Goal: Entertainment & Leisure: Consume media (video, audio)

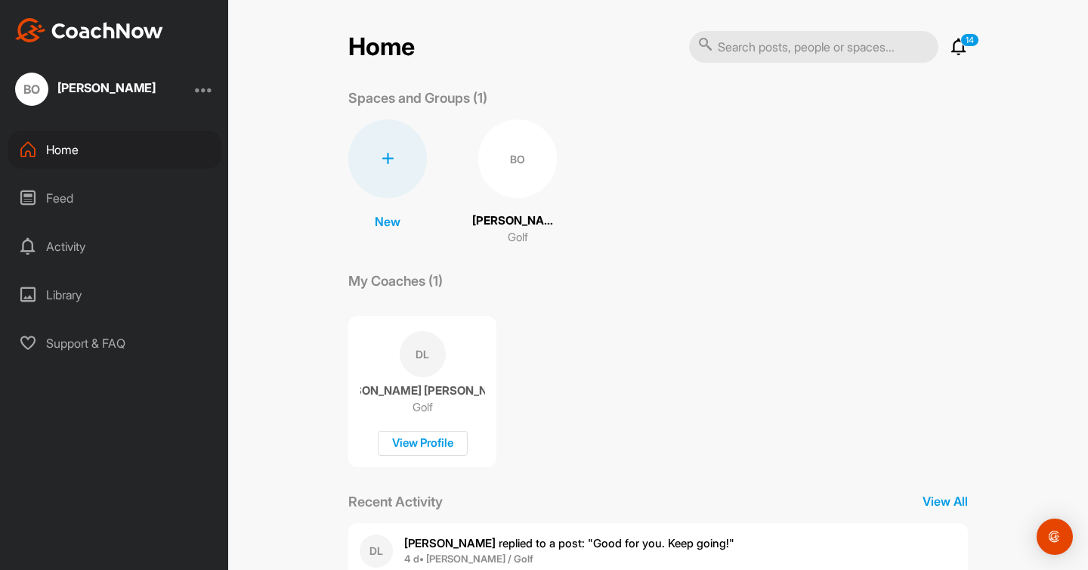
click at [478, 190] on span "BO" at bounding box center [517, 158] width 79 height 79
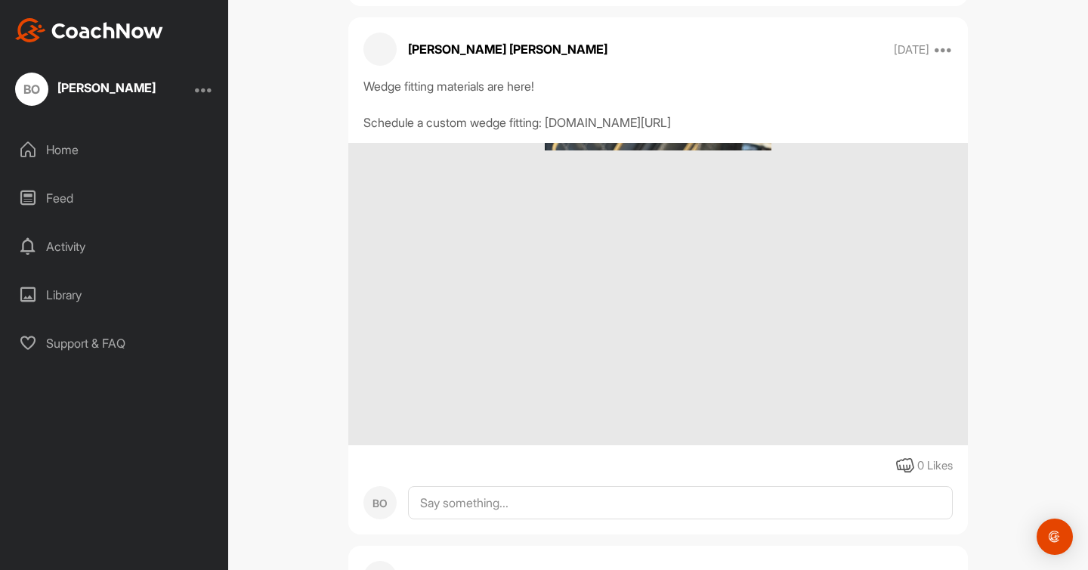
scroll to position [42586, 0]
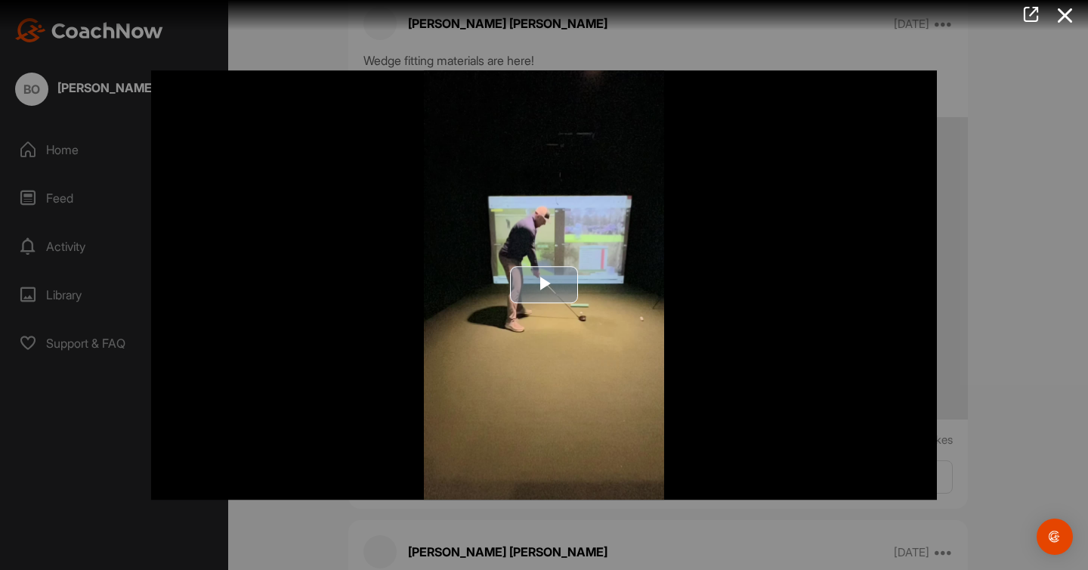
click at [521, 320] on img "Video Player" at bounding box center [544, 284] width 786 height 429
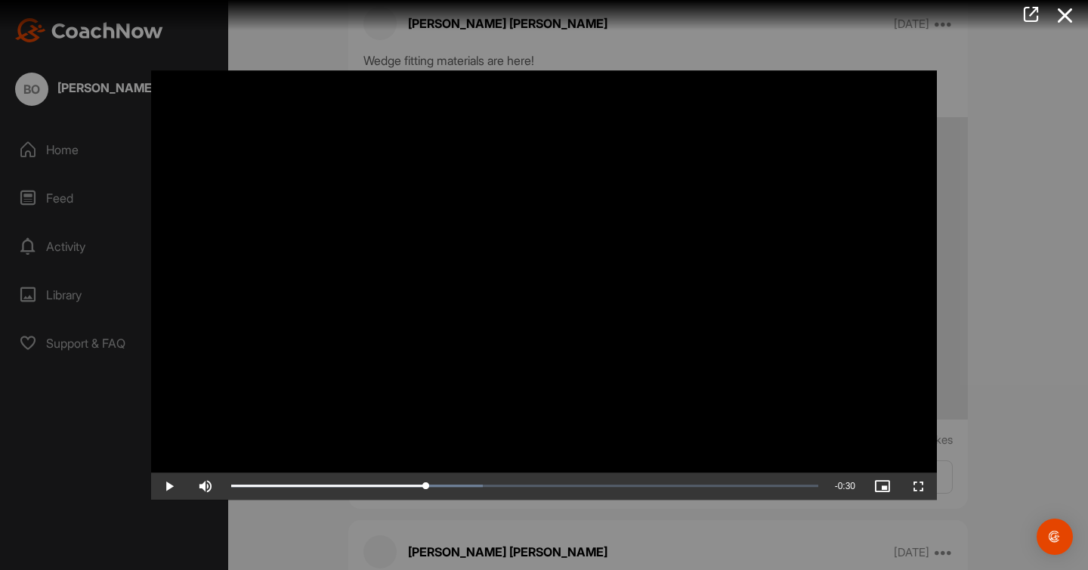
drag, startPoint x: 258, startPoint y: 483, endPoint x: 425, endPoint y: 504, distance: 169.0
click at [425, 504] on div "Video Player is loading. Play Video Play Skip Backward Skip Forward Mute Curren…" at bounding box center [544, 284] width 816 height 459
click at [574, 29] on div at bounding box center [538, 15] width 1099 height 30
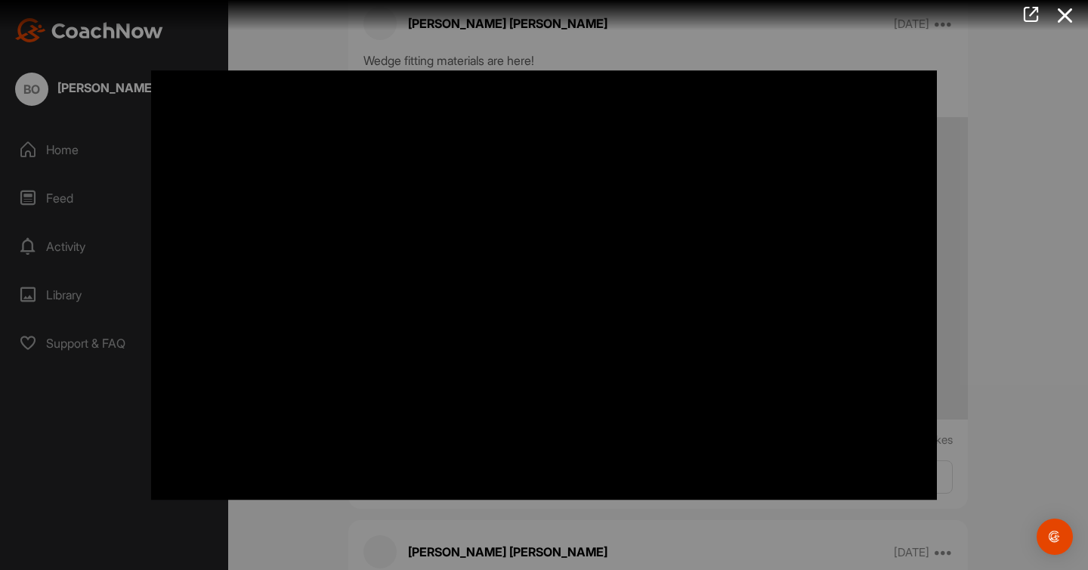
click at [276, 539] on div at bounding box center [544, 285] width 1088 height 570
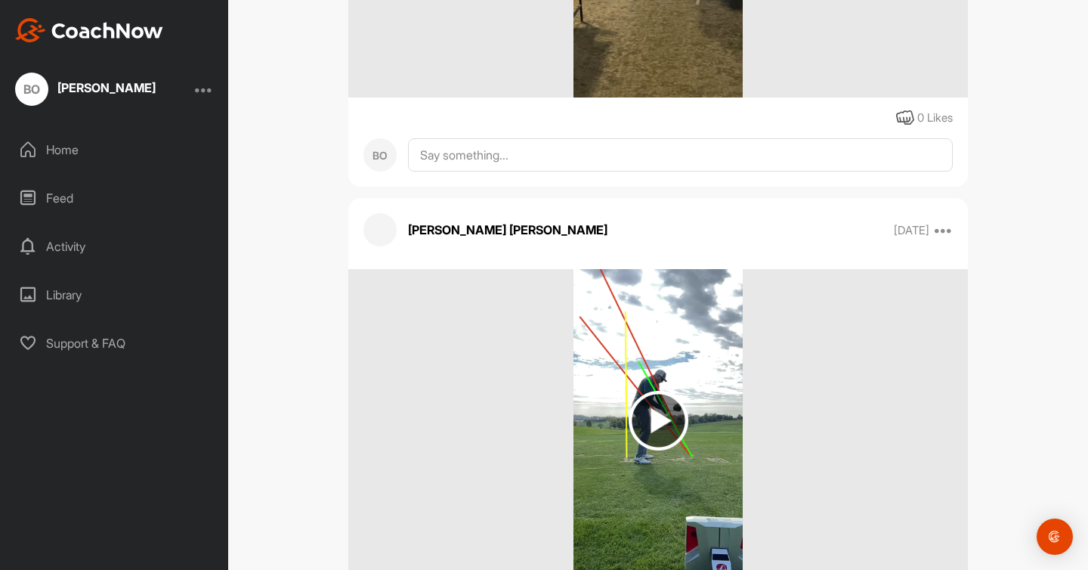
scroll to position [46915, 0]
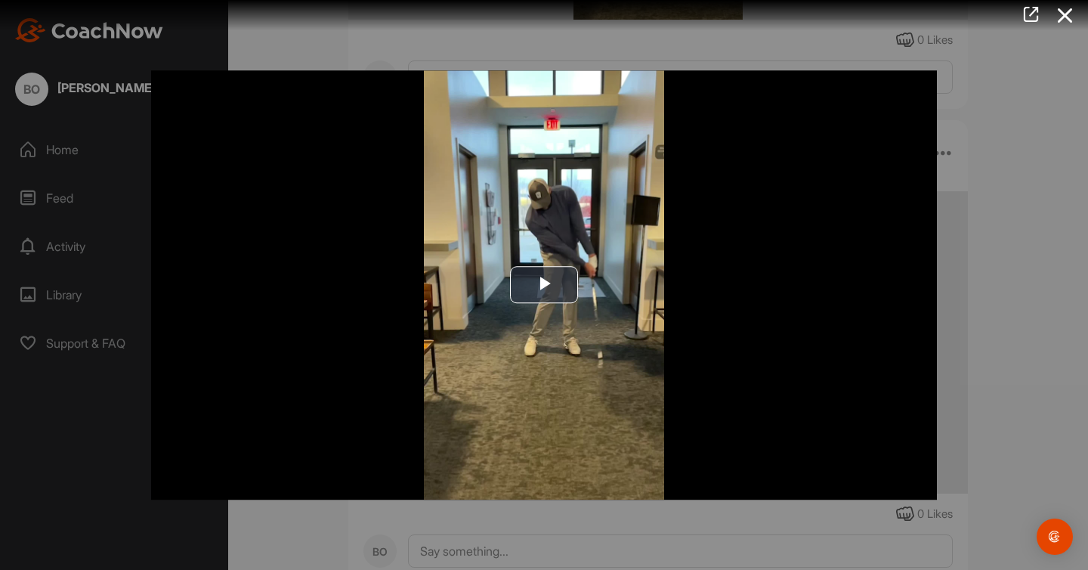
click at [983, 255] on div at bounding box center [544, 285] width 1088 height 570
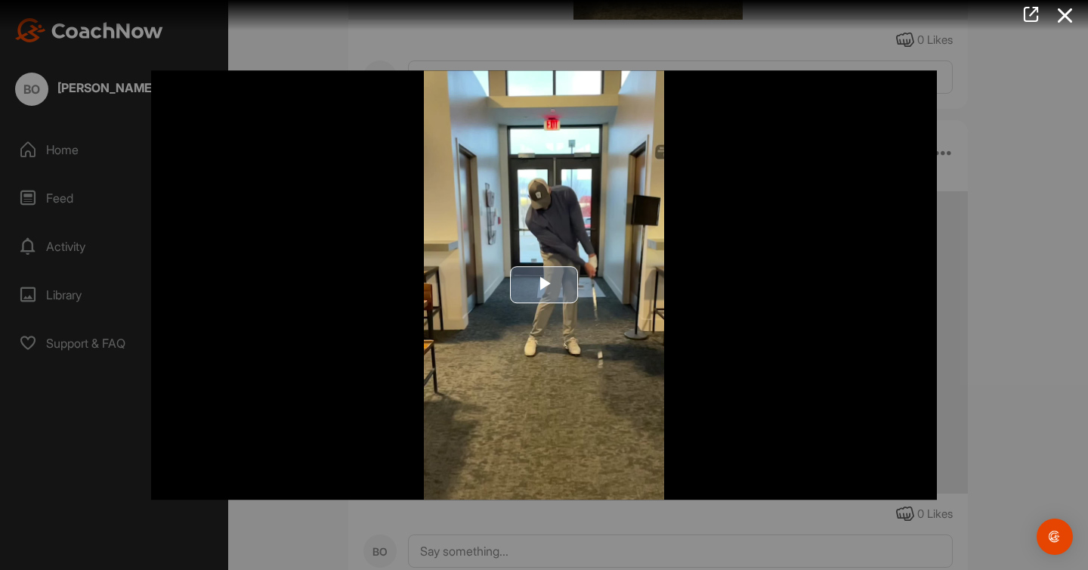
click at [544, 285] on span "Video Player" at bounding box center [544, 285] width 0 height 0
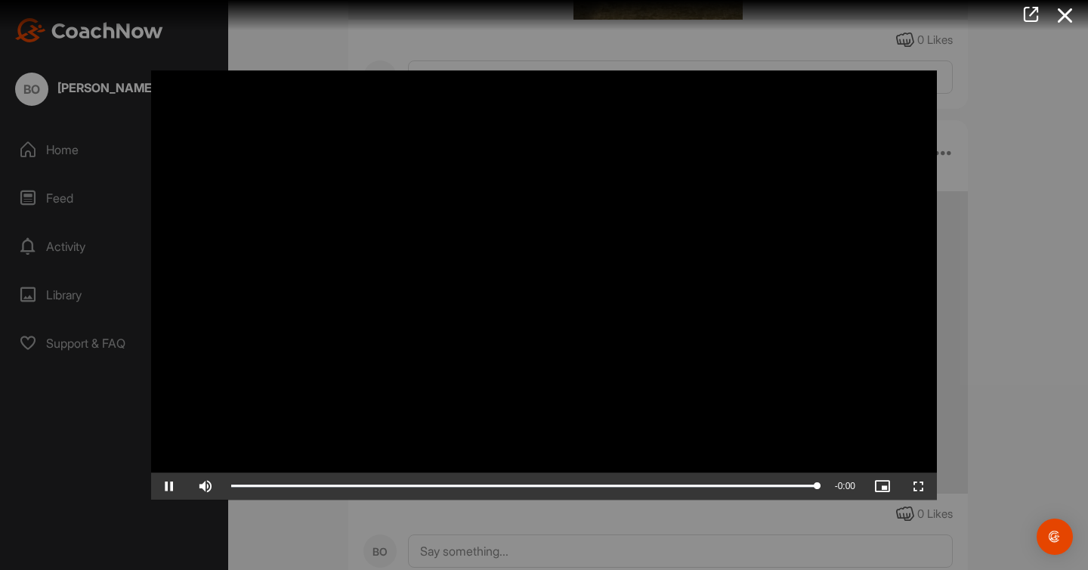
click at [973, 324] on div at bounding box center [544, 285] width 1088 height 570
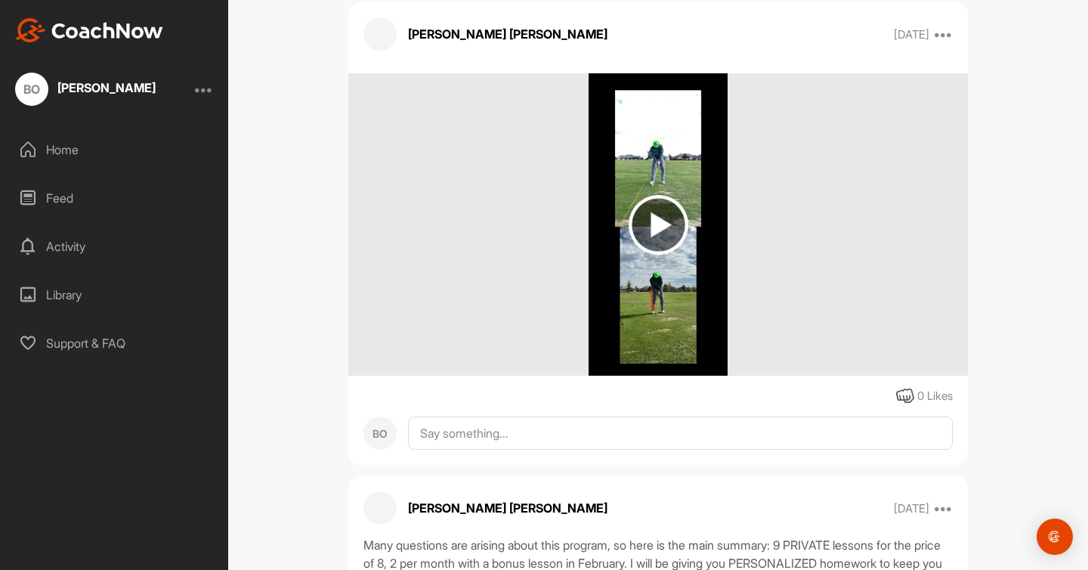
scroll to position [47476, 0]
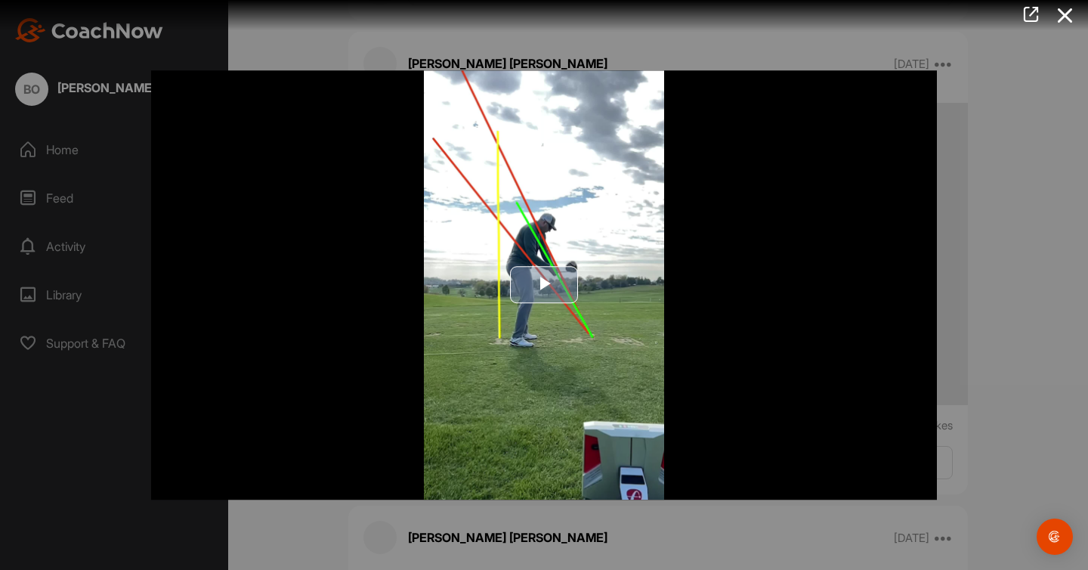
click at [544, 285] on span "Video Player" at bounding box center [544, 285] width 0 height 0
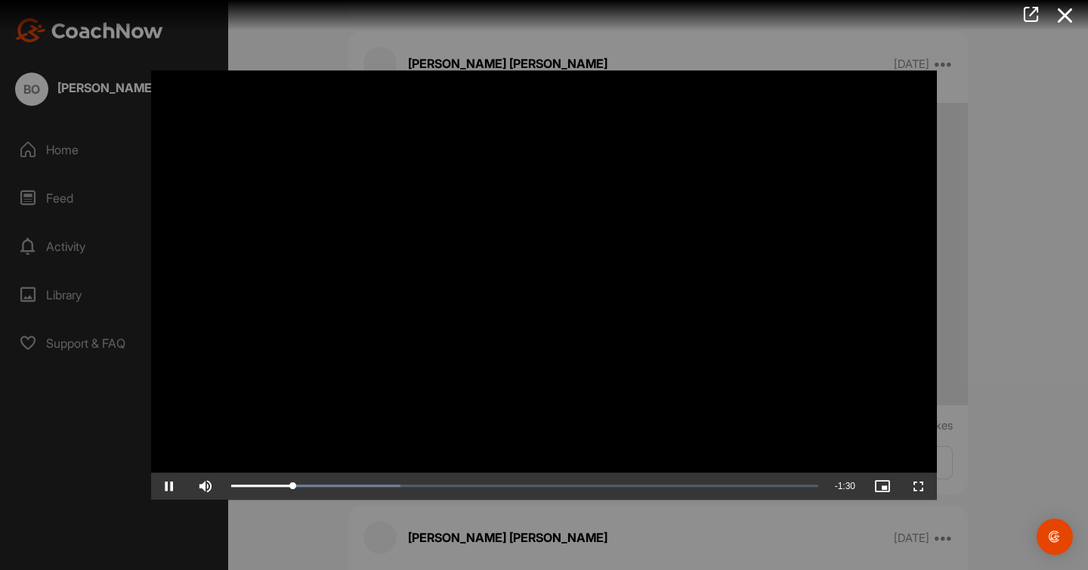
click at [554, 54] on div at bounding box center [544, 285] width 1088 height 570
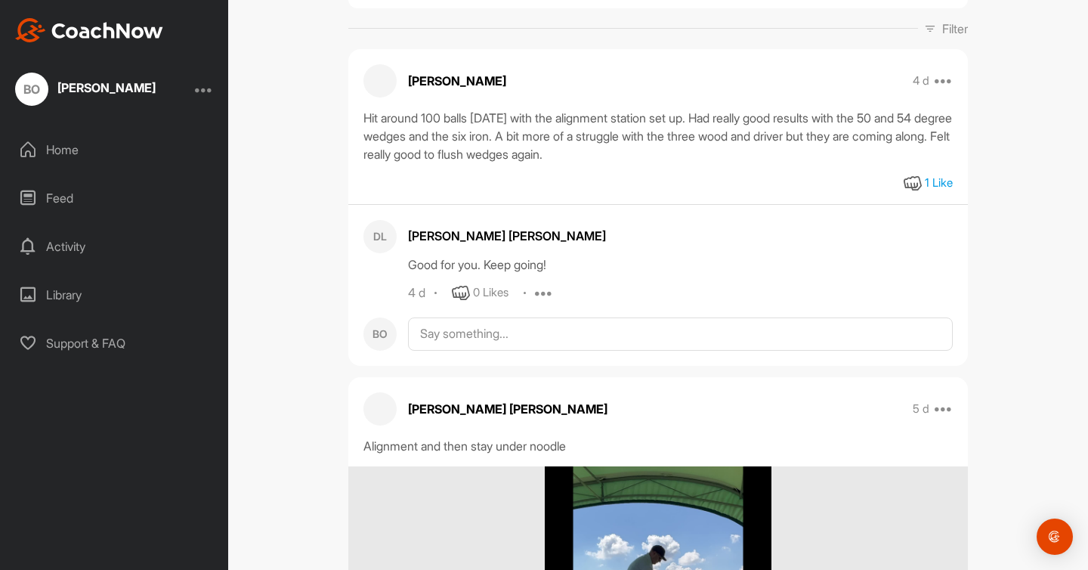
scroll to position [733, 0]
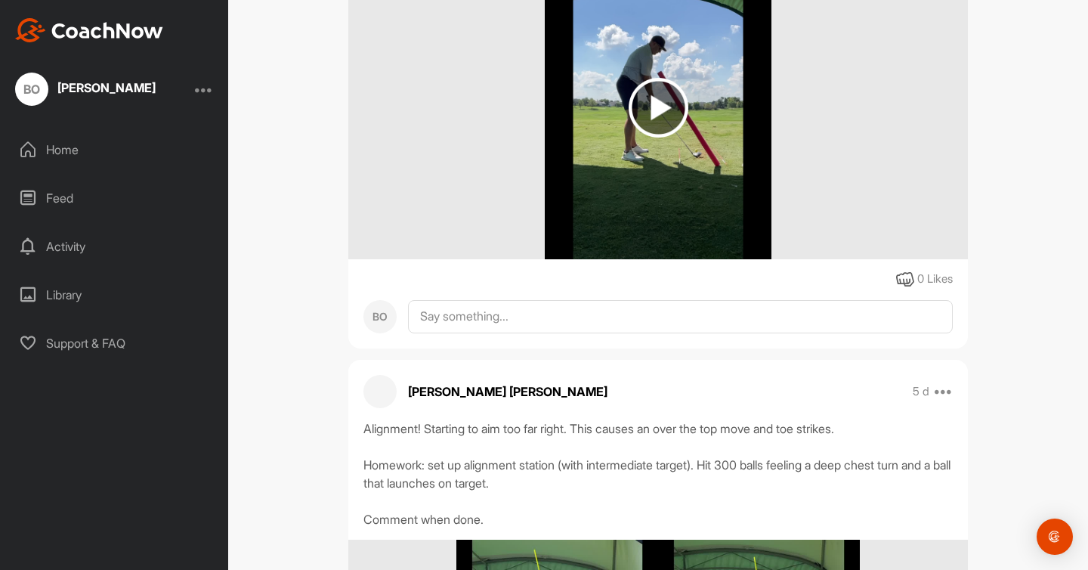
click at [704, 108] on img at bounding box center [658, 108] width 227 height 302
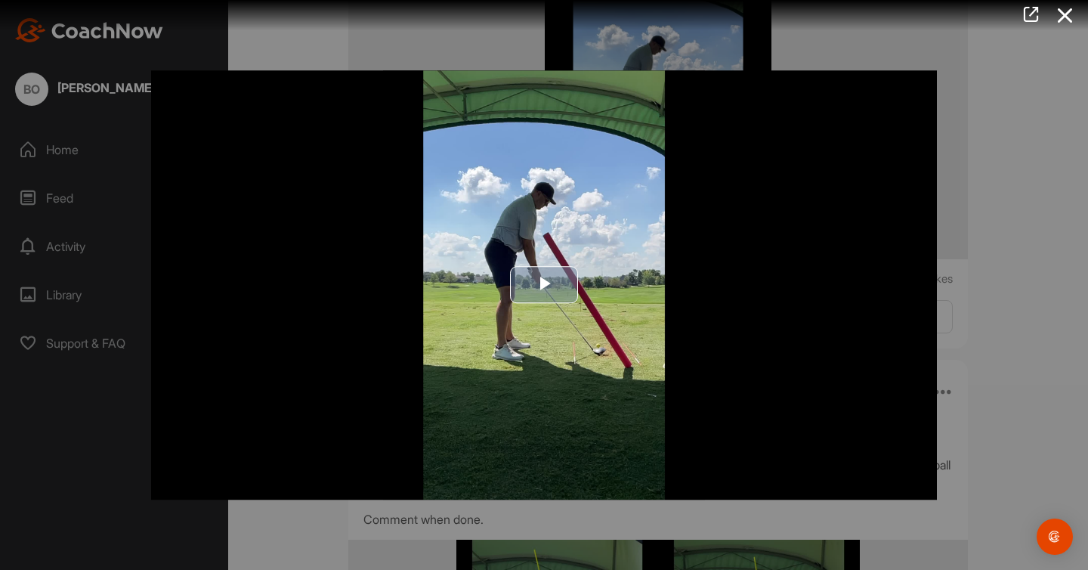
click at [625, 173] on img "Video Player" at bounding box center [544, 284] width 786 height 429
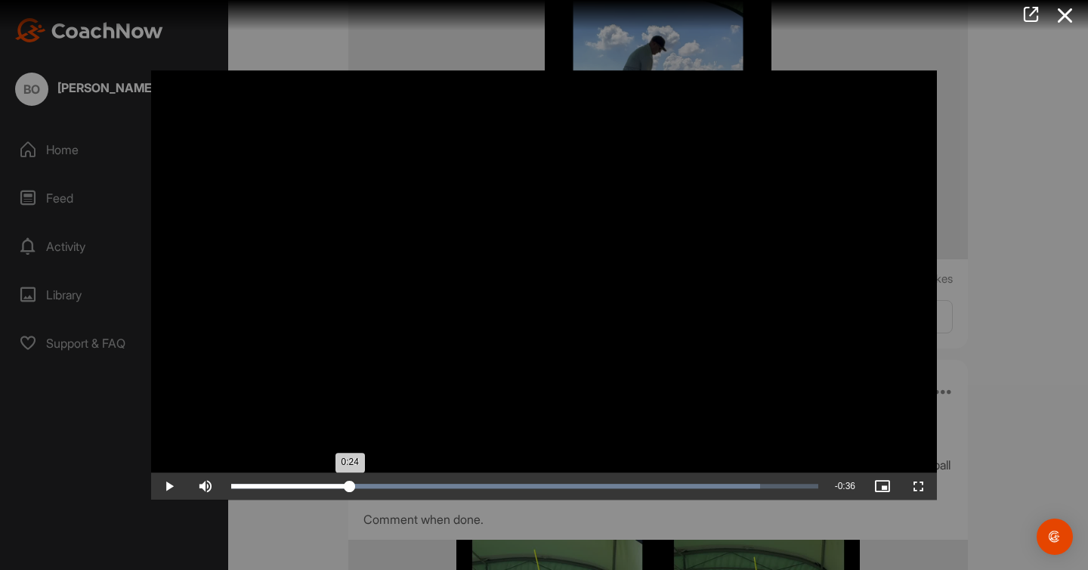
click at [350, 488] on div "Loaded : 90.18% 0:08 0:24" at bounding box center [525, 485] width 602 height 27
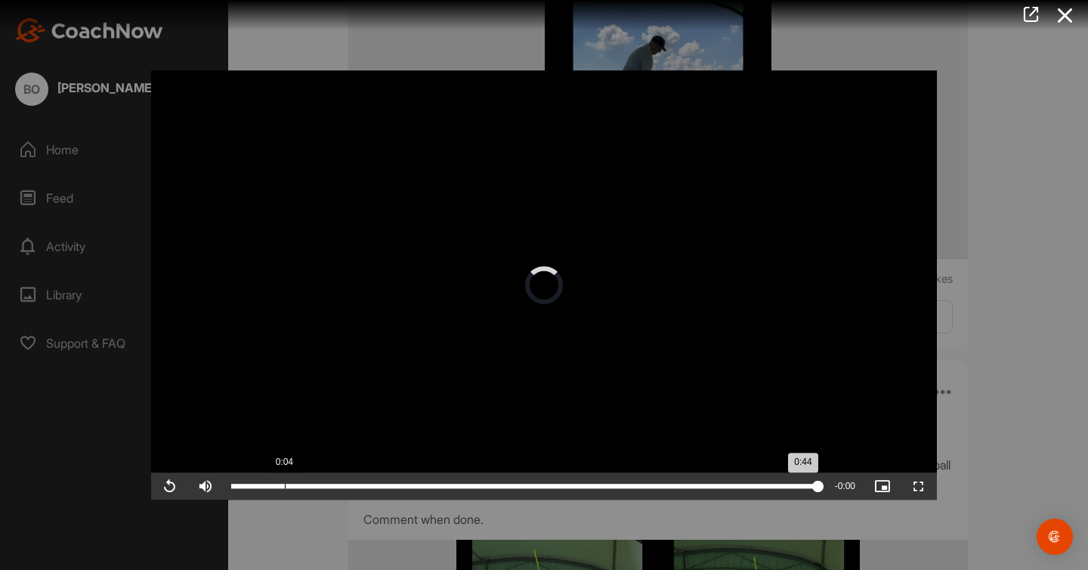
click at [341, 484] on div "0:44" at bounding box center [524, 485] width 587 height 5
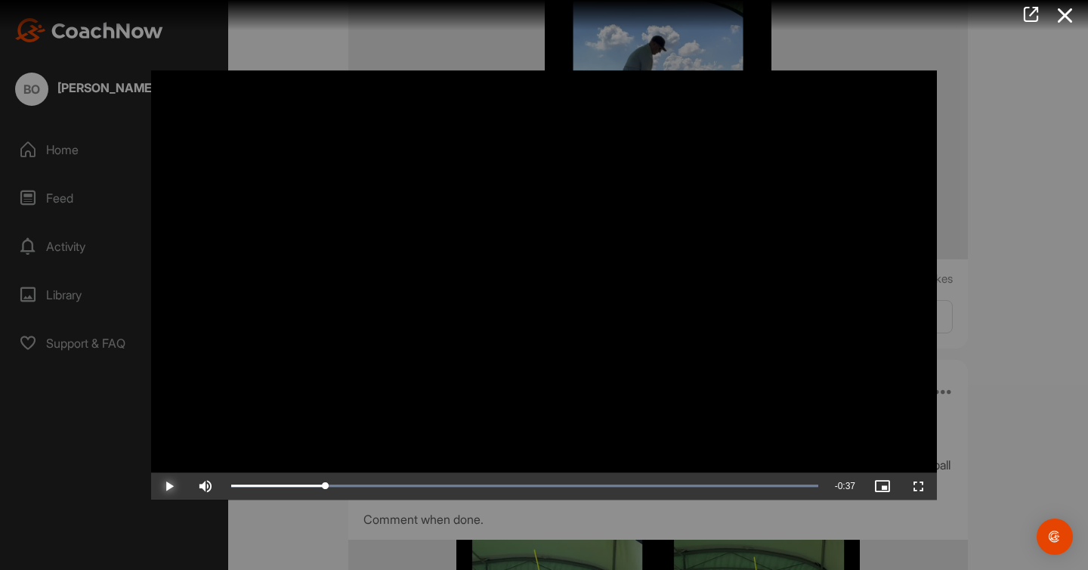
click at [173, 486] on span "Video Player" at bounding box center [169, 486] width 36 height 0
click at [286, 366] on video "Video Player" at bounding box center [544, 284] width 786 height 429
click at [594, 191] on video "Video Player" at bounding box center [544, 284] width 786 height 429
click at [573, 188] on video "Video Player" at bounding box center [544, 284] width 786 height 429
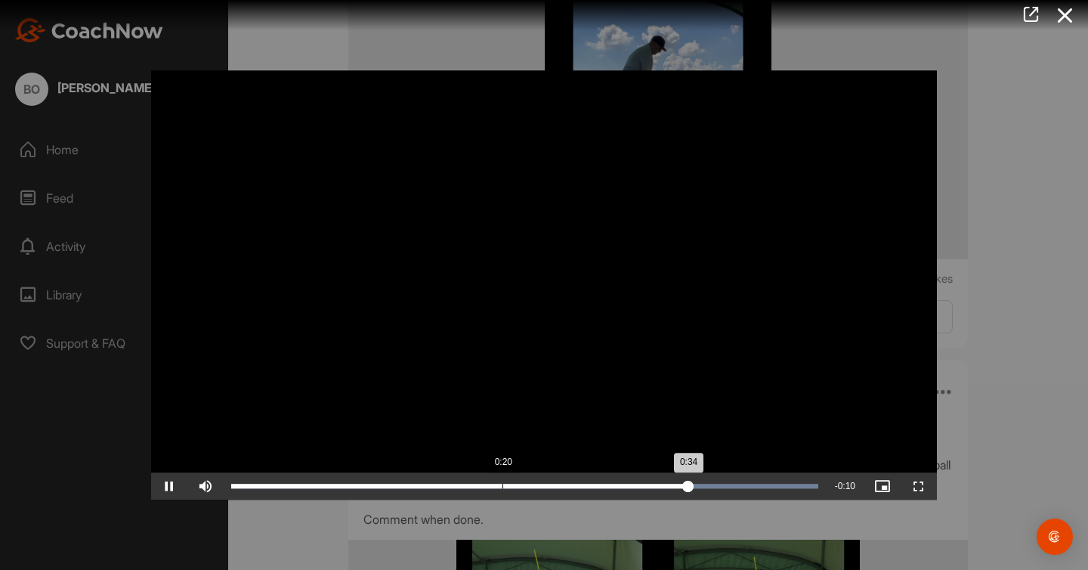
click at [502, 487] on div "0:20" at bounding box center [502, 485] width 1 height 5
click at [783, 483] on div "Loaded : 100.00% 0:41 0:44" at bounding box center [524, 485] width 587 height 5
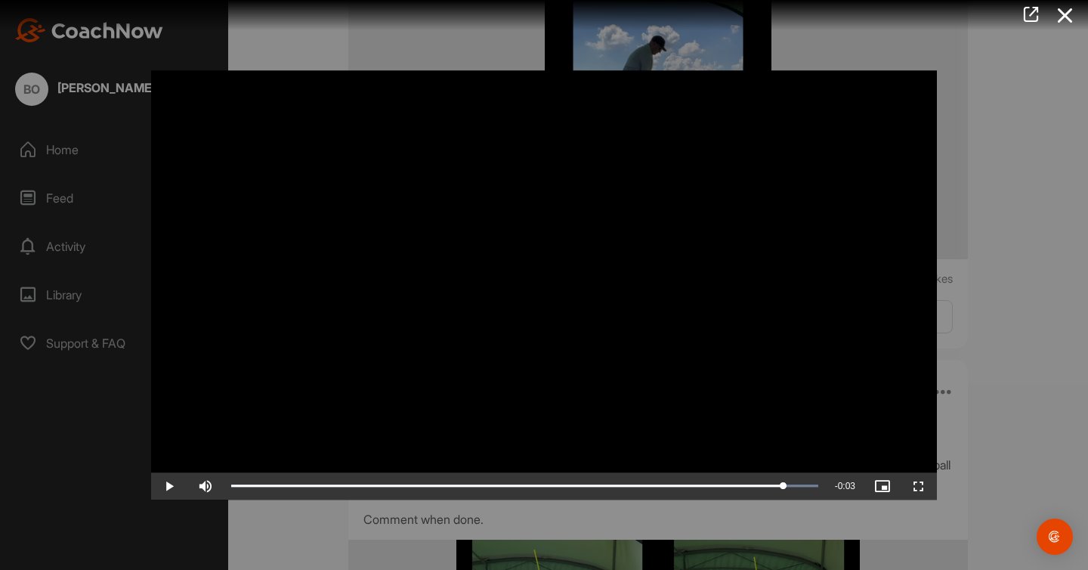
click at [520, 295] on video "Video Player" at bounding box center [544, 284] width 786 height 429
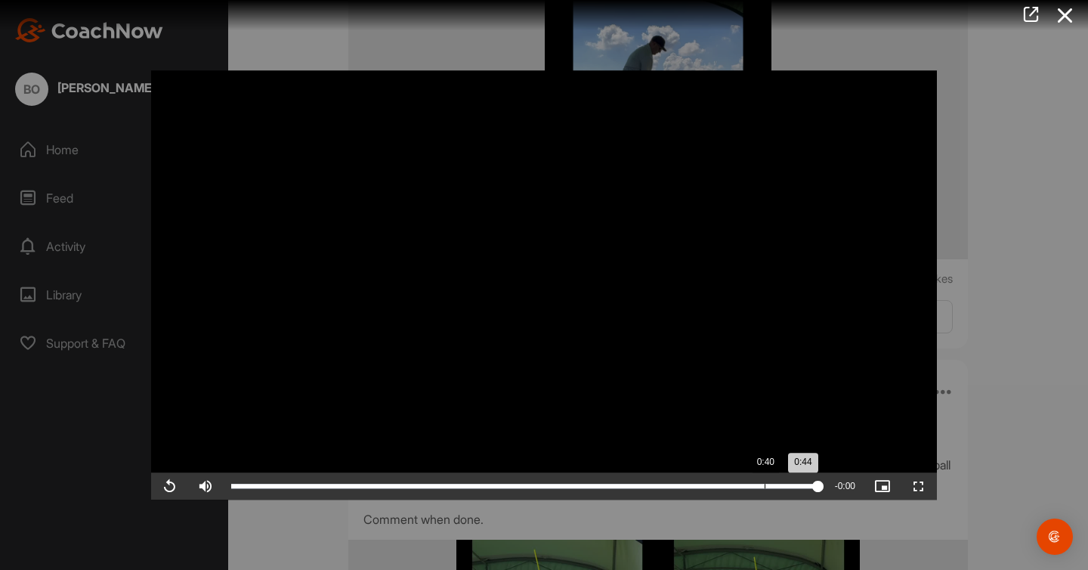
click at [765, 491] on div "Loaded : 100.00% 0:40 0:44" at bounding box center [525, 485] width 602 height 27
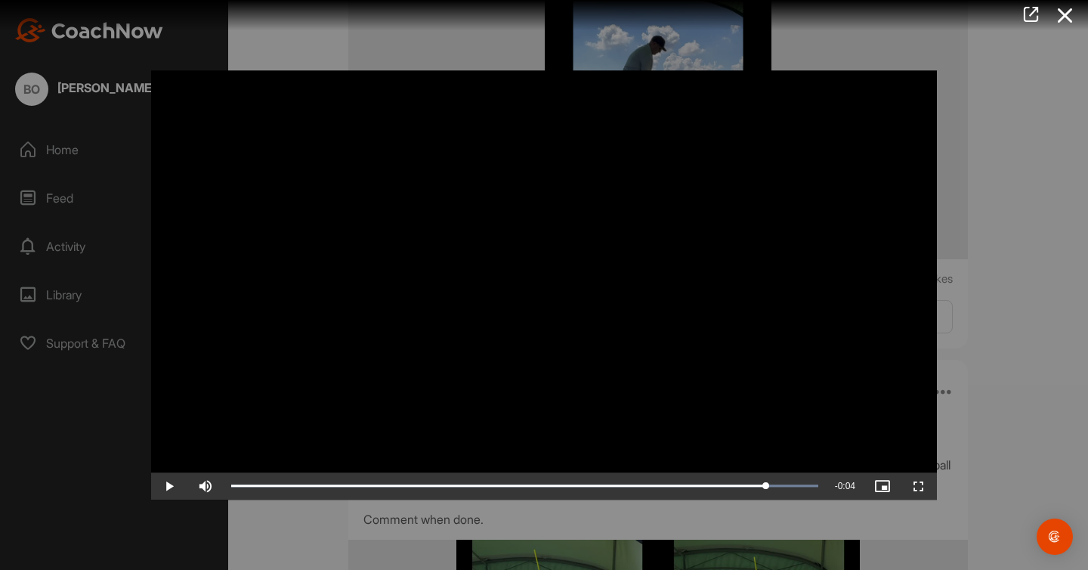
click at [435, 307] on video "Video Player" at bounding box center [544, 284] width 786 height 429
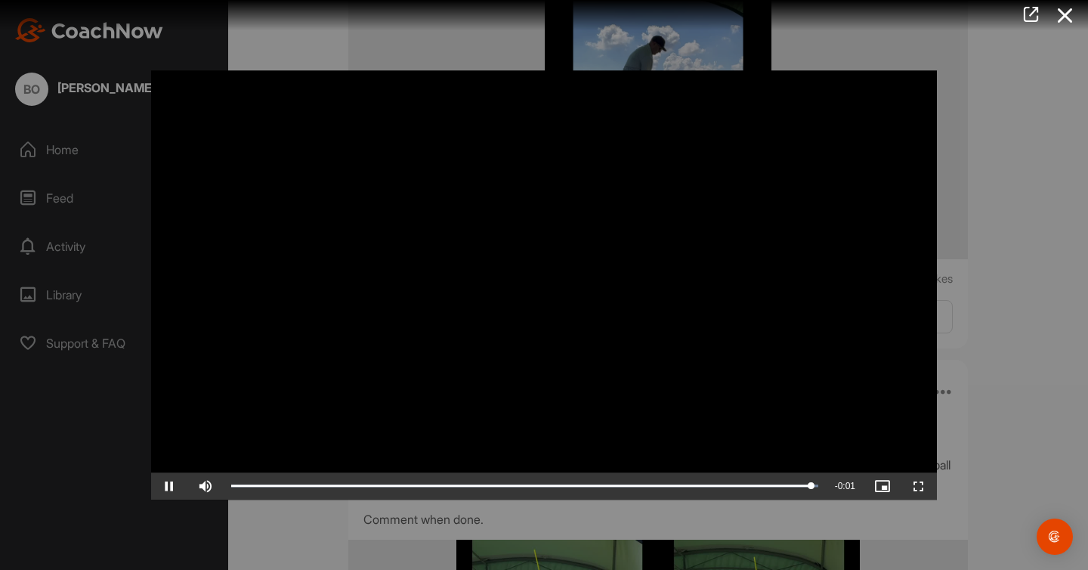
click at [435, 307] on video "Video Player" at bounding box center [544, 284] width 786 height 429
click at [563, 236] on video "Video Player" at bounding box center [544, 284] width 786 height 429
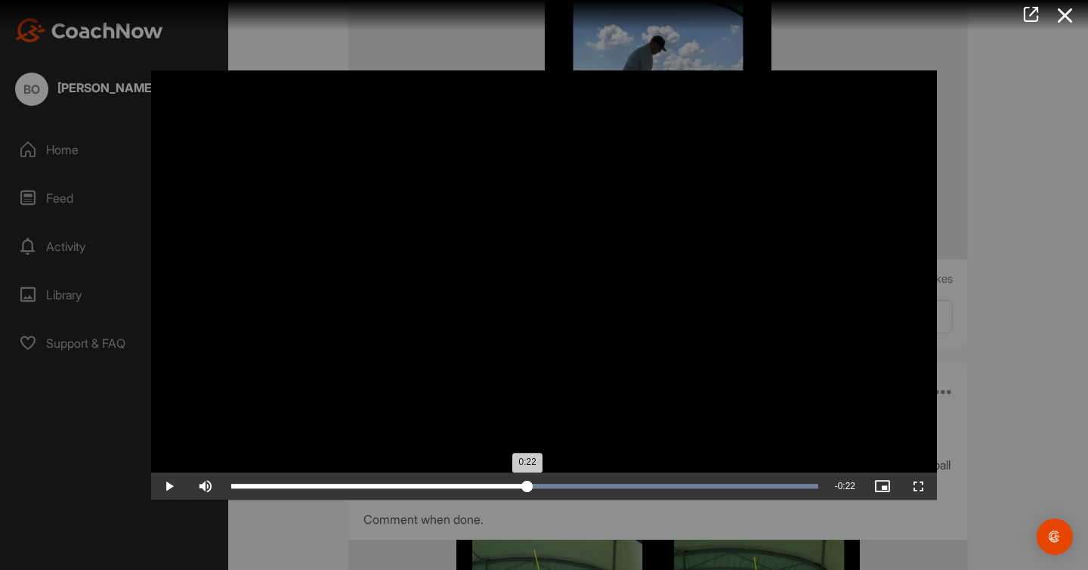
click at [526, 479] on div "Loaded : 100.00% 0:22 0:22" at bounding box center [525, 485] width 602 height 27
click at [485, 488] on div "Loaded : 100.00% 0:20 0:22" at bounding box center [525, 485] width 602 height 27
click at [460, 484] on div "Loaded : 100.00% 0:17 0:19" at bounding box center [524, 485] width 587 height 5
click at [406, 477] on div "Loaded : 100.00% 0:13 0:17" at bounding box center [525, 485] width 602 height 27
click at [341, 474] on div "Loaded : 100.00% 0:08 0:13" at bounding box center [525, 485] width 602 height 27
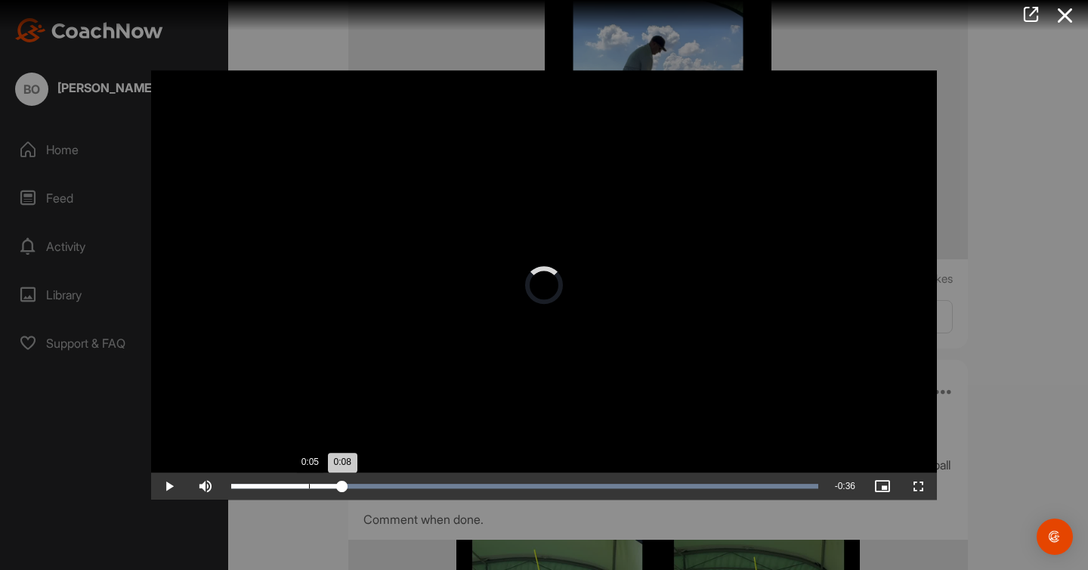
click at [308, 474] on div "Loaded : 100.00% 0:05 0:08" at bounding box center [525, 485] width 602 height 27
click at [382, 475] on div "Loaded : 100.00% 0:11 0:11" at bounding box center [525, 485] width 602 height 27
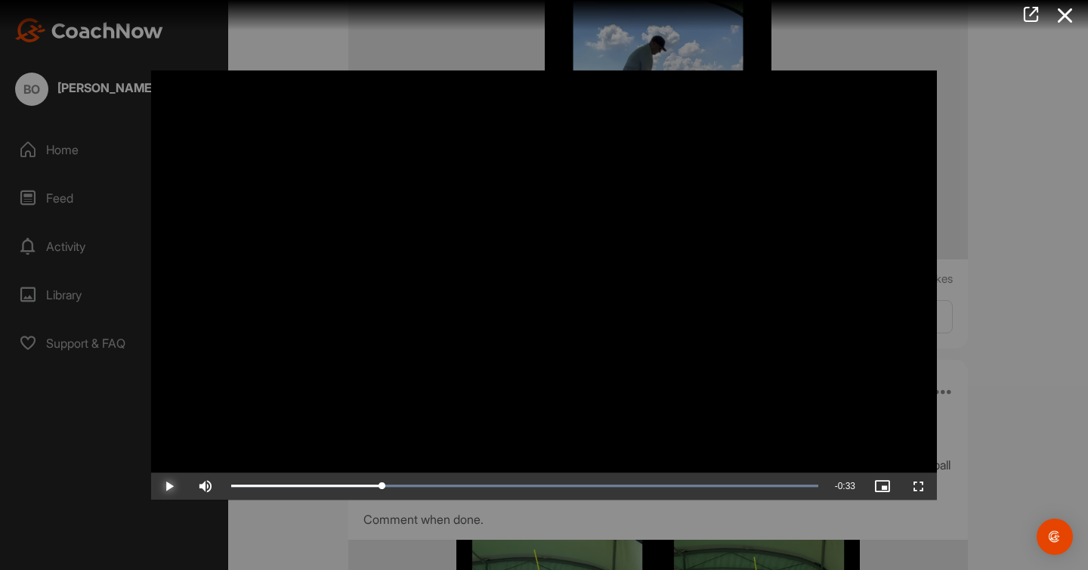
click at [174, 486] on span "Video Player" at bounding box center [169, 486] width 36 height 0
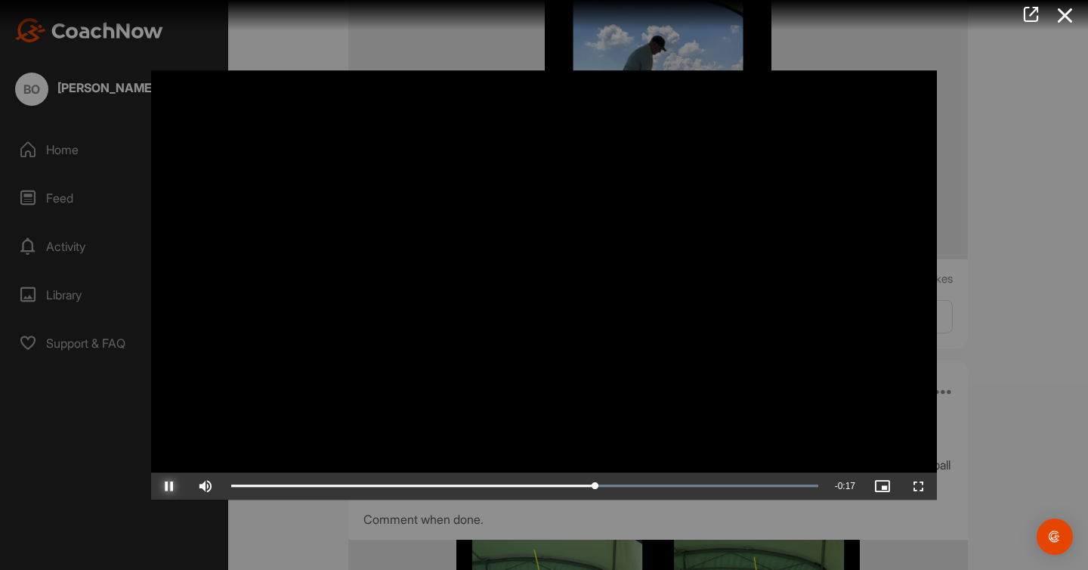
click at [174, 486] on span "Video Player" at bounding box center [169, 486] width 36 height 0
click at [565, 235] on video "Video Player" at bounding box center [544, 284] width 786 height 429
click at [505, 242] on video "Video Player" at bounding box center [544, 284] width 786 height 429
click at [524, 340] on video "Video Player" at bounding box center [544, 284] width 786 height 429
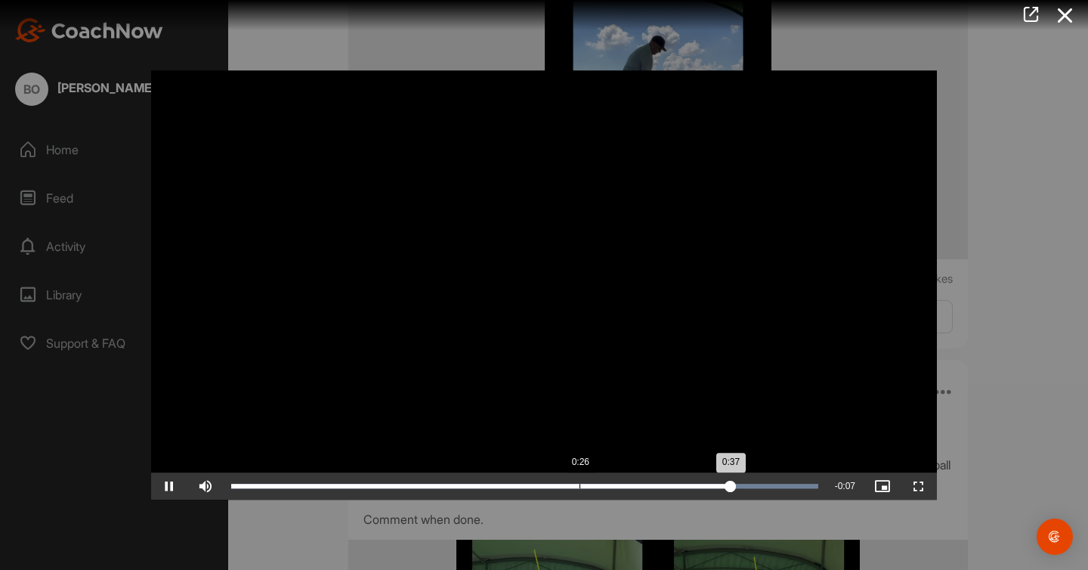
click at [579, 487] on div "Loaded : 100.00% 0:26 0:37" at bounding box center [525, 485] width 602 height 27
